Goal: Task Accomplishment & Management: Manage account settings

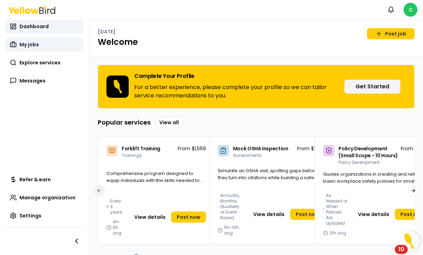
click at [56, 48] on link "My jobs" at bounding box center [45, 45] width 78 height 14
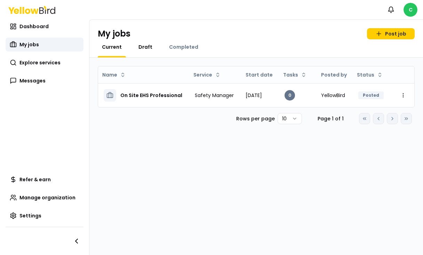
click at [134, 50] on link "Draft" at bounding box center [145, 46] width 22 height 7
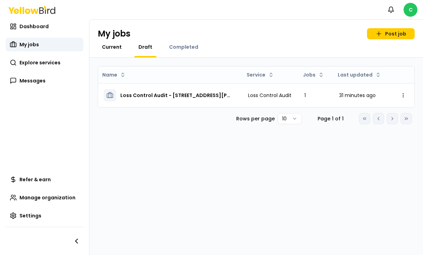
click at [120, 47] on span "Current" at bounding box center [112, 46] width 20 height 7
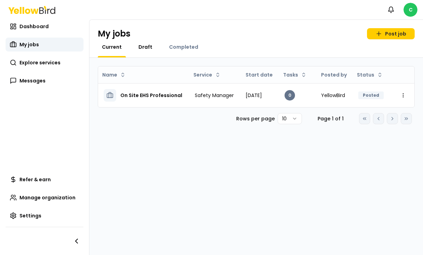
click at [142, 46] on span "Draft" at bounding box center [146, 46] width 14 height 7
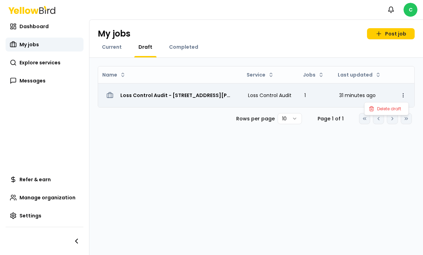
click at [404, 97] on html "Notifications C Dashboard My jobs Explore services Messages Refer & earn Manage…" at bounding box center [211, 127] width 423 height 255
click at [403, 93] on html "Notifications C Dashboard My jobs Explore services Messages Refer & earn Manage…" at bounding box center [211, 127] width 423 height 255
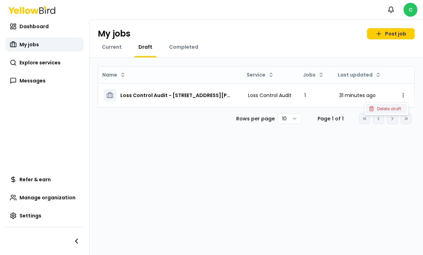
click at [395, 108] on span "Delete draft" at bounding box center [389, 109] width 24 height 6
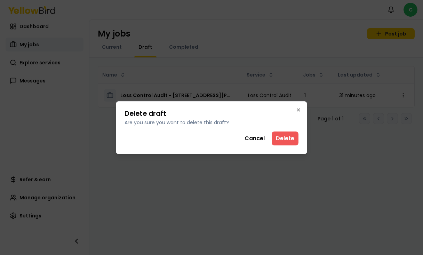
click at [295, 143] on button "Delete" at bounding box center [285, 139] width 27 height 14
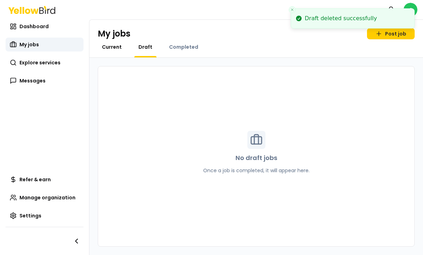
click at [121, 48] on span "Current" at bounding box center [112, 46] width 20 height 7
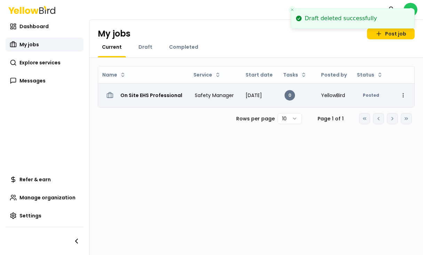
click at [160, 94] on h3 "On Site EHS Professional" at bounding box center [151, 95] width 62 height 13
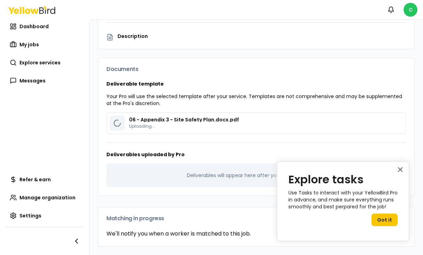
scroll to position [140, 0]
click at [258, 102] on p "Your Pro will use the selected template after your service. Templates are not c…" at bounding box center [256, 100] width 300 height 14
click at [398, 172] on button "×" at bounding box center [400, 169] width 7 height 11
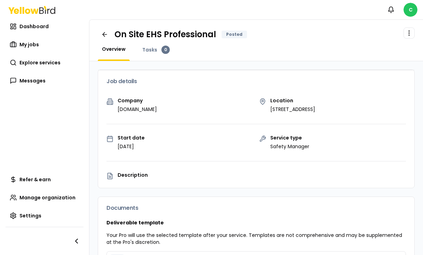
scroll to position [0, 0]
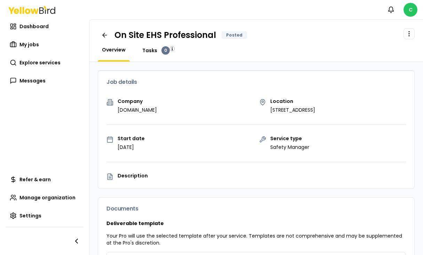
click at [152, 52] on span "Tasks" at bounding box center [149, 50] width 15 height 7
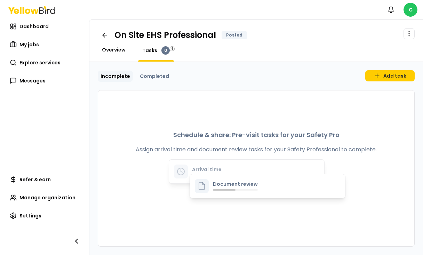
click at [113, 50] on span "Overview" at bounding box center [114, 49] width 24 height 7
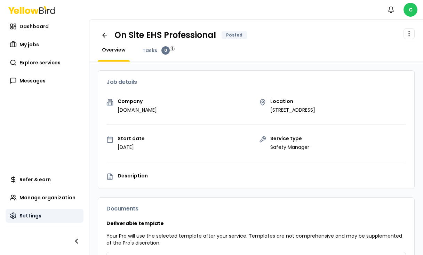
click at [27, 211] on link "Settings" at bounding box center [45, 216] width 78 height 14
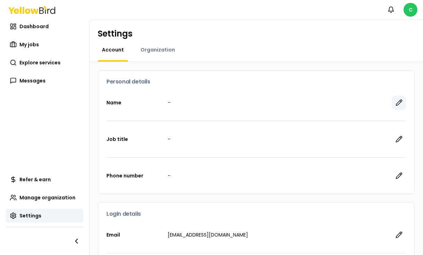
click at [396, 104] on icon "button" at bounding box center [399, 102] width 7 height 7
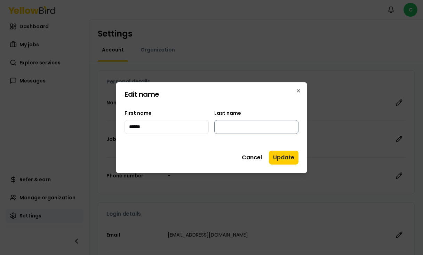
type input "******"
type input "*******"
click at [281, 159] on button "Update" at bounding box center [284, 158] width 30 height 14
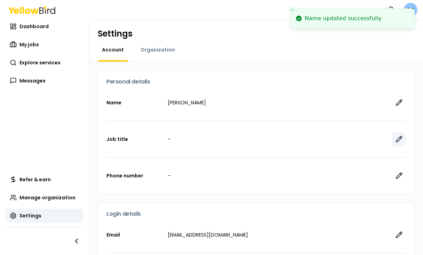
click at [398, 141] on icon "button" at bounding box center [399, 139] width 6 height 6
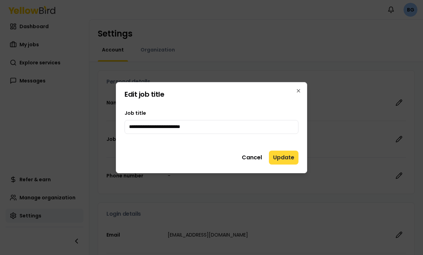
type input "**********"
click at [297, 156] on button "Update" at bounding box center [284, 158] width 30 height 14
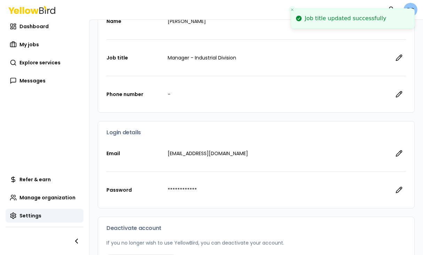
scroll to position [8, 0]
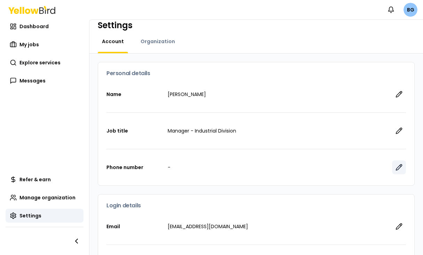
click at [401, 170] on icon "button" at bounding box center [399, 167] width 7 height 7
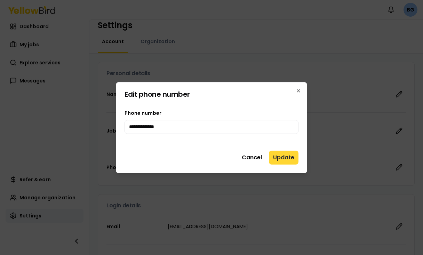
type input "**********"
click at [280, 159] on button "Update" at bounding box center [284, 158] width 30 height 14
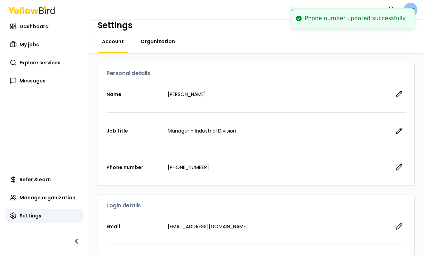
click at [144, 43] on span "Organization" at bounding box center [158, 41] width 34 height 7
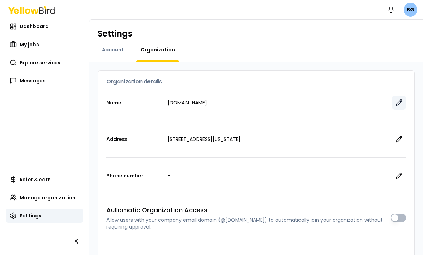
click at [399, 106] on icon "button" at bounding box center [399, 102] width 7 height 7
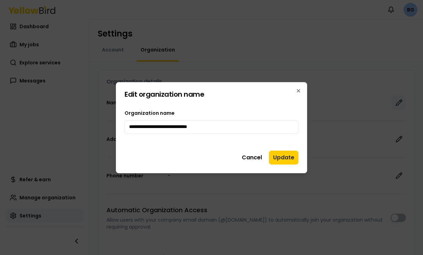
type input "**********"
click at [269, 151] on button "Update" at bounding box center [284, 158] width 30 height 14
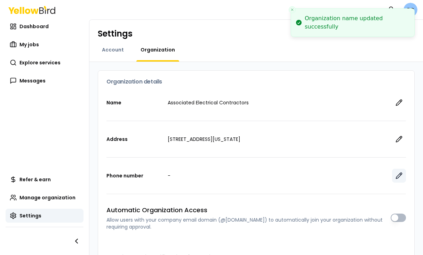
click at [401, 173] on icon "button" at bounding box center [399, 176] width 6 height 6
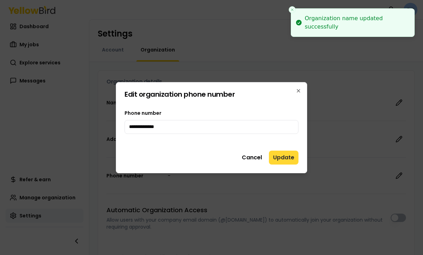
type input "**********"
click at [289, 155] on button "Update" at bounding box center [284, 158] width 30 height 14
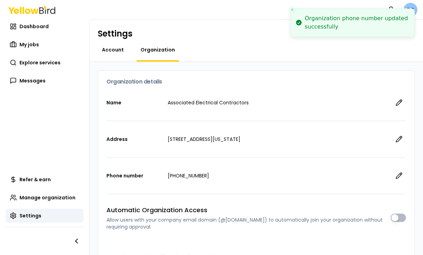
click at [114, 48] on span "Account" at bounding box center [113, 49] width 22 height 7
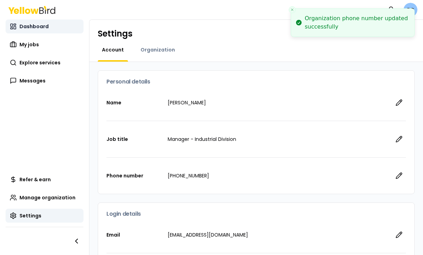
click at [29, 29] on span "Dashboard" at bounding box center [33, 26] width 29 height 7
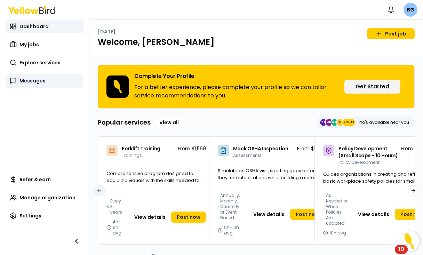
click at [39, 76] on link "Messages" at bounding box center [45, 81] width 78 height 14
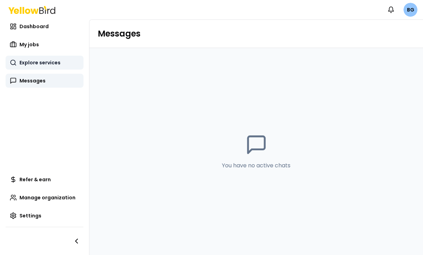
click at [42, 63] on span "Explore services" at bounding box center [39, 62] width 41 height 7
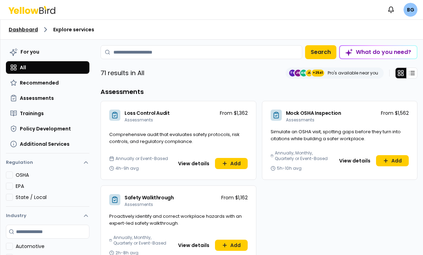
click at [33, 26] on link "Dashboard" at bounding box center [23, 29] width 29 height 7
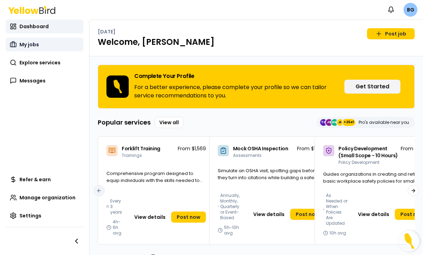
click at [39, 50] on link "My jobs" at bounding box center [45, 45] width 78 height 14
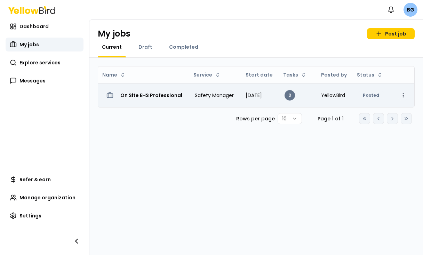
click at [405, 94] on html "Notifications BG Dashboard My jobs Explore services Messages Refer & earn Manag…" at bounding box center [211, 127] width 423 height 255
click at [156, 96] on h3 "On Site EHS Professional" at bounding box center [151, 95] width 62 height 13
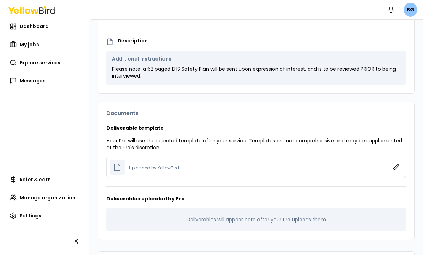
scroll to position [135, 0]
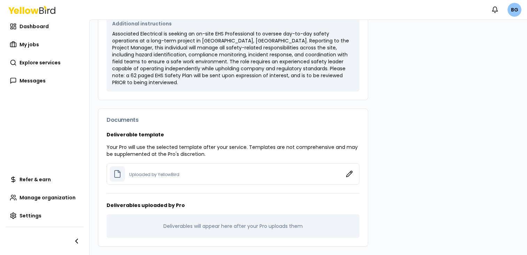
scroll to position [177, 0]
click at [40, 24] on span "Dashboard" at bounding box center [33, 26] width 29 height 7
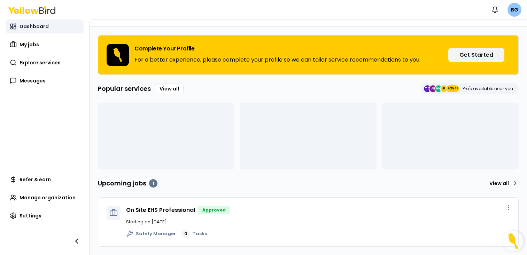
scroll to position [54, 0]
